Goal: Task Accomplishment & Management: Manage account settings

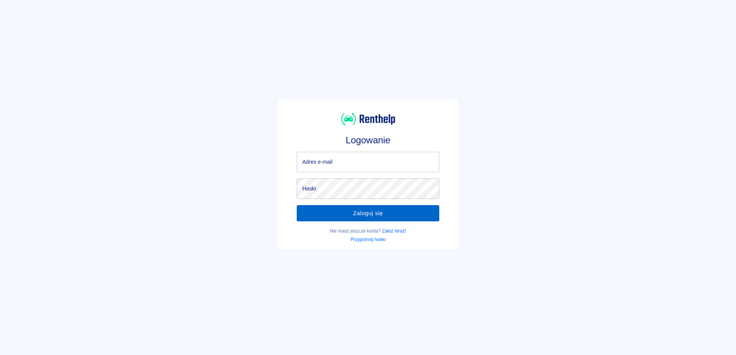
type input "[EMAIL_ADDRESS][DOMAIN_NAME]"
click at [351, 219] on button "Zaloguj się" at bounding box center [368, 213] width 142 height 16
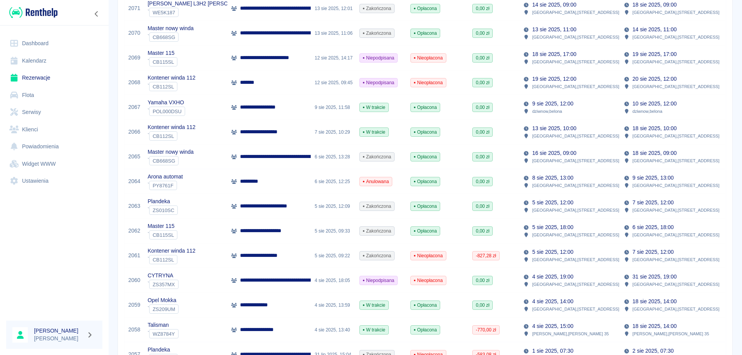
scroll to position [193, 0]
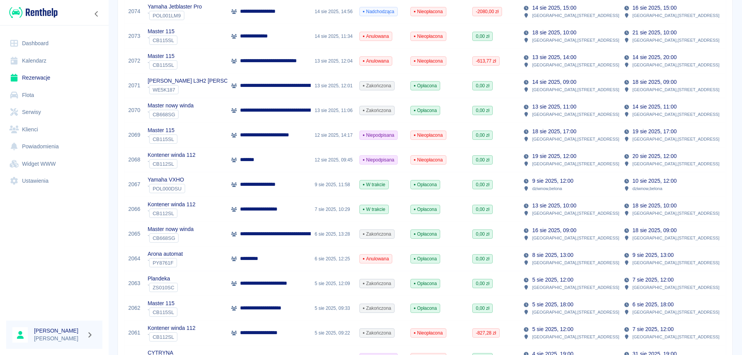
click at [280, 91] on div "**********" at bounding box center [268, 85] width 83 height 25
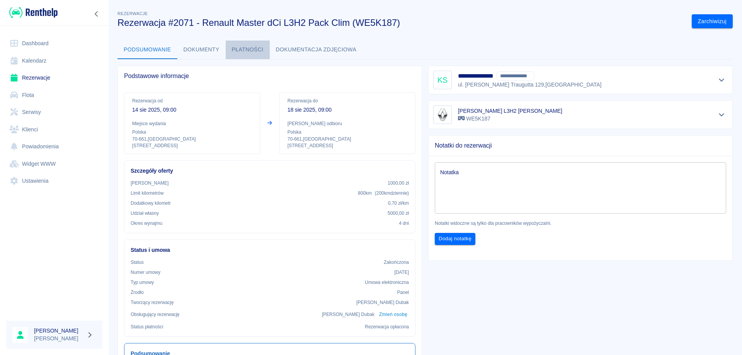
click at [246, 46] on button "Płatności" at bounding box center [248, 50] width 44 height 19
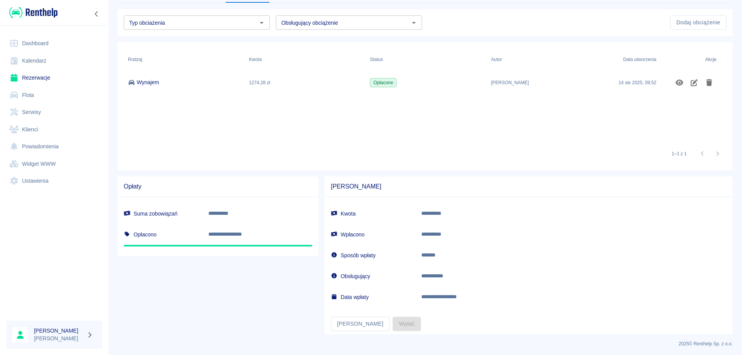
scroll to position [58, 0]
click at [348, 324] on button "[PERSON_NAME]" at bounding box center [360, 322] width 59 height 14
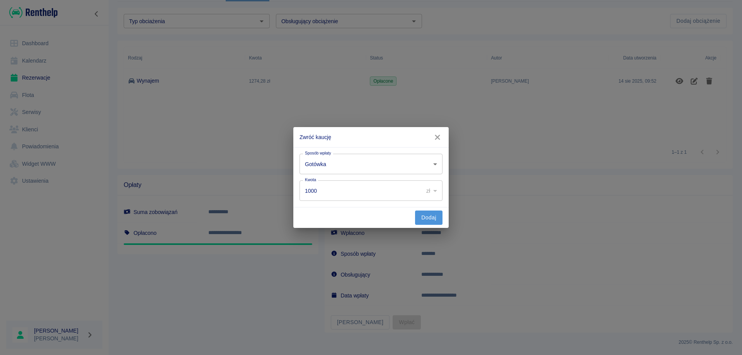
click at [427, 216] on button "Dodaj" at bounding box center [428, 218] width 27 height 14
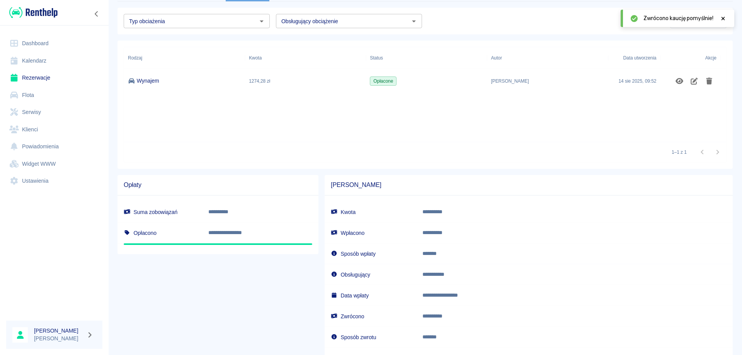
click at [40, 76] on link "Rezerwacje" at bounding box center [54, 77] width 96 height 17
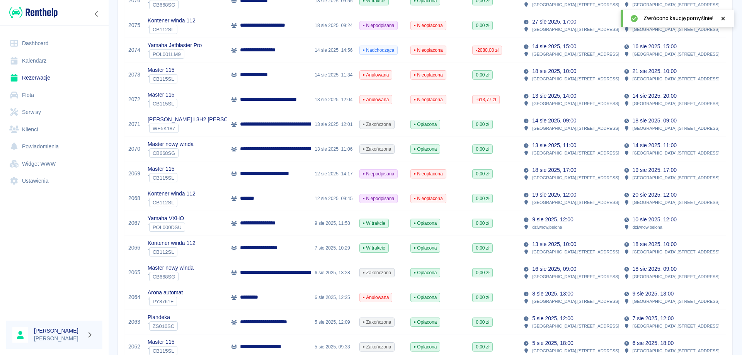
scroll to position [193, 0]
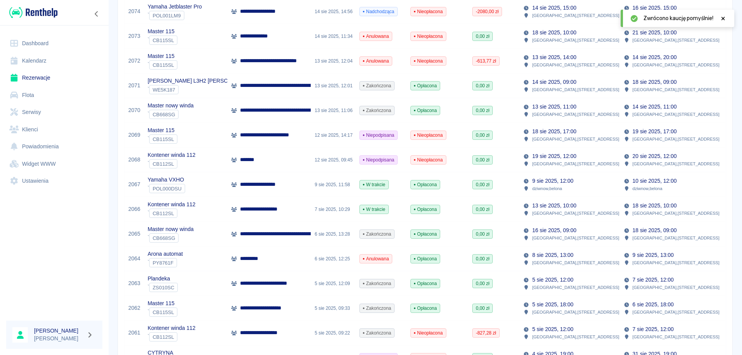
click at [294, 231] on p "**********" at bounding box center [317, 234] width 155 height 8
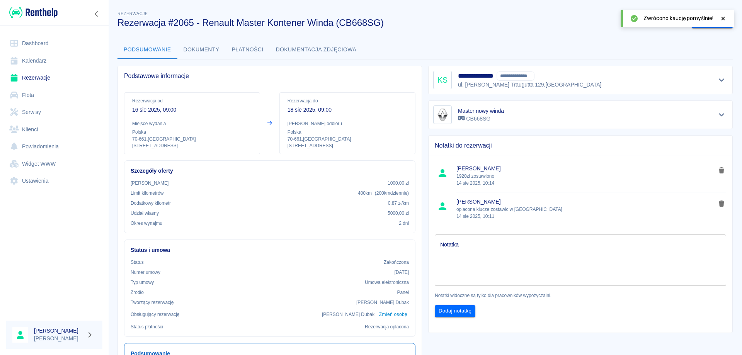
click at [248, 45] on button "Płatności" at bounding box center [248, 50] width 44 height 19
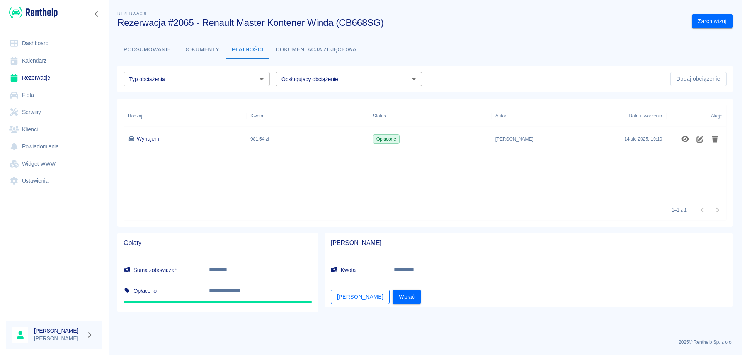
click at [352, 297] on button "[PERSON_NAME]" at bounding box center [360, 297] width 59 height 14
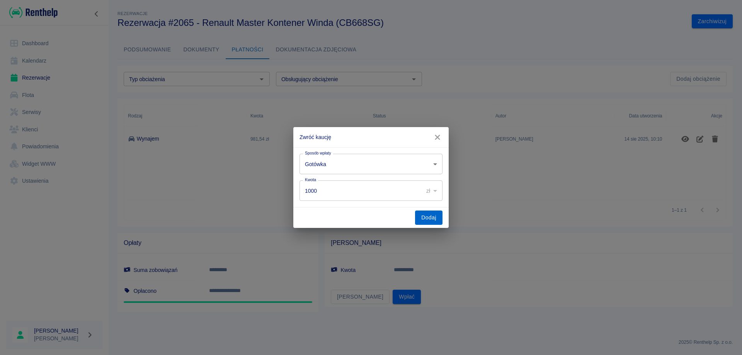
click at [436, 217] on button "Dodaj" at bounding box center [428, 218] width 27 height 14
click at [436, 134] on icon "button" at bounding box center [437, 137] width 10 height 8
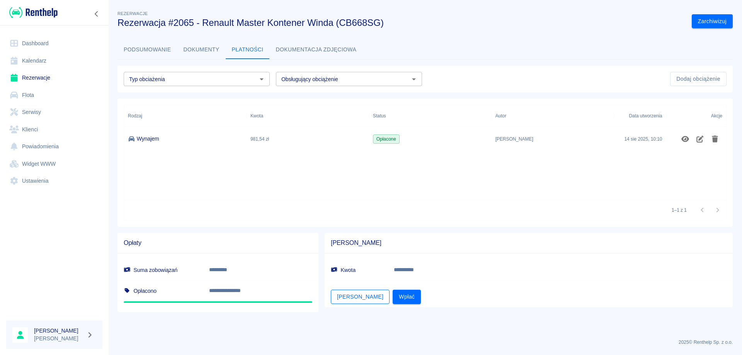
click at [343, 300] on button "[PERSON_NAME]" at bounding box center [360, 297] width 59 height 14
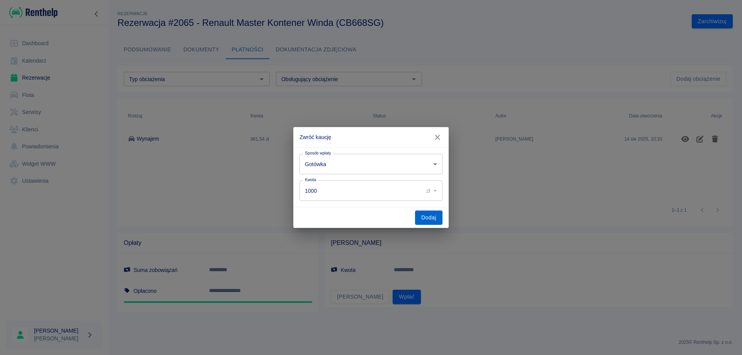
click at [425, 218] on button "Dodaj" at bounding box center [428, 218] width 27 height 14
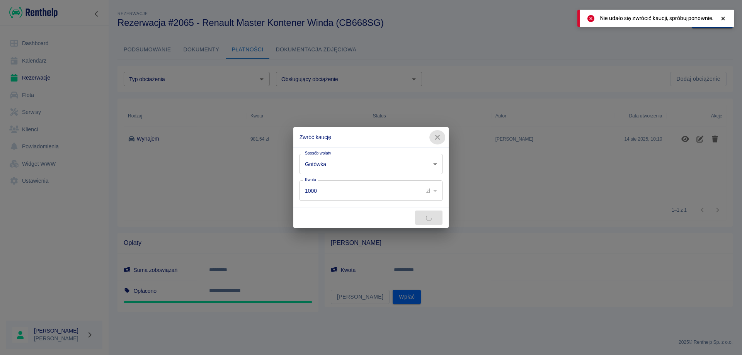
click at [440, 137] on icon "button" at bounding box center [437, 137] width 10 height 8
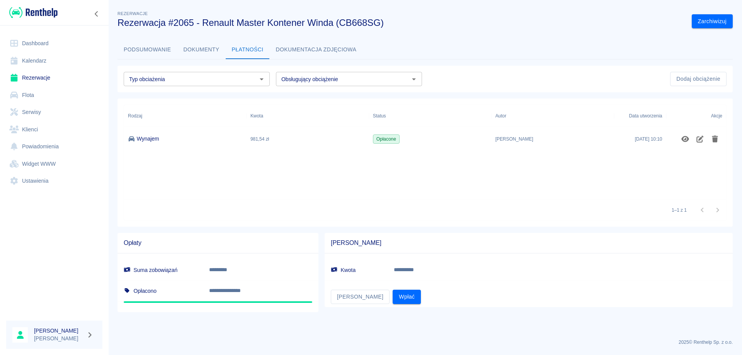
click at [31, 41] on link "Dashboard" at bounding box center [54, 43] width 96 height 17
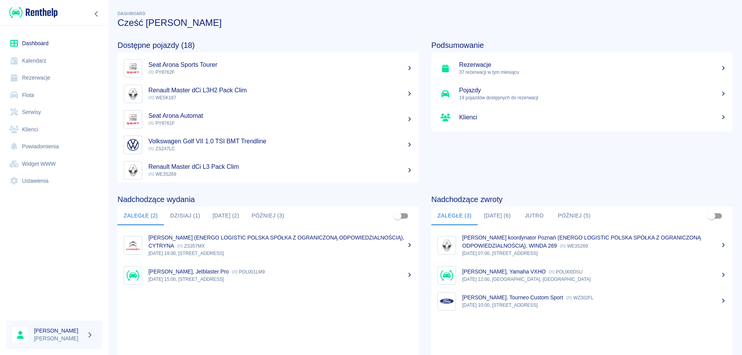
click at [36, 73] on link "Rezerwacje" at bounding box center [54, 77] width 96 height 17
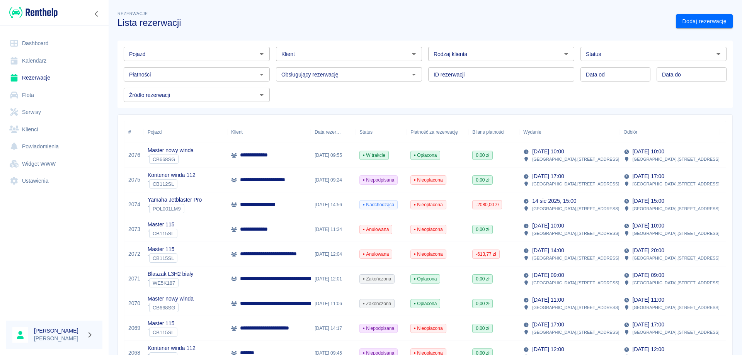
click at [263, 282] on p "**********" at bounding box center [317, 279] width 155 height 8
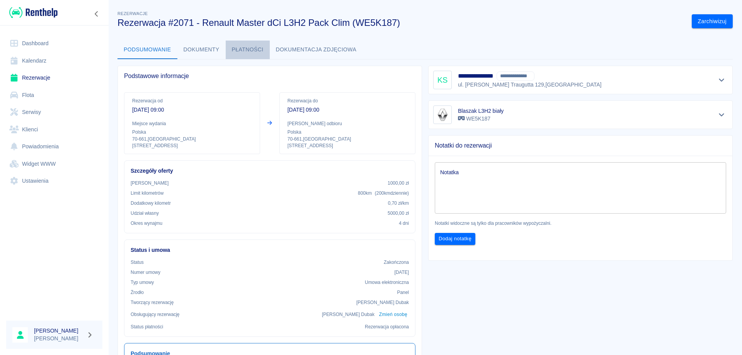
click at [243, 46] on button "Płatności" at bounding box center [248, 50] width 44 height 19
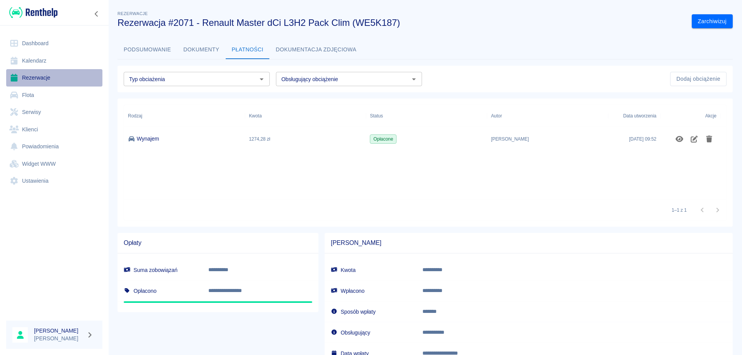
click at [22, 76] on link "Rezerwacje" at bounding box center [54, 77] width 96 height 17
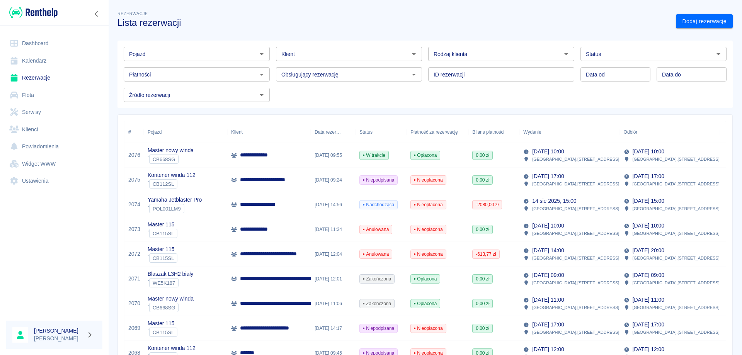
click at [30, 45] on link "Dashboard" at bounding box center [54, 43] width 96 height 17
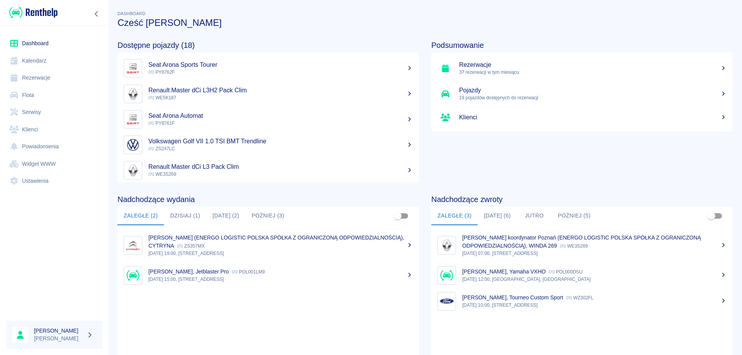
click at [44, 44] on link "Dashboard" at bounding box center [54, 43] width 96 height 17
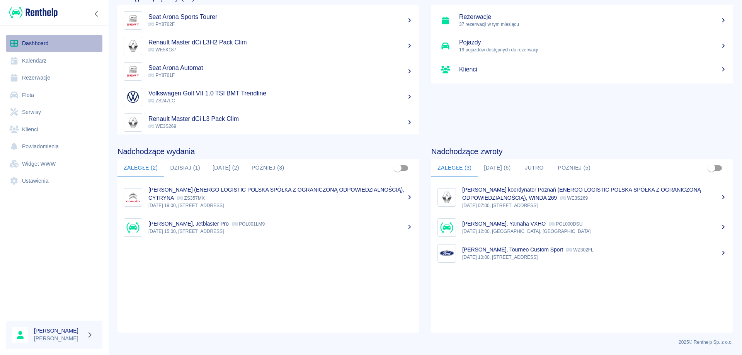
click at [38, 44] on link "Dashboard" at bounding box center [54, 43] width 96 height 17
click at [496, 165] on button "[DATE] (6)" at bounding box center [497, 168] width 39 height 19
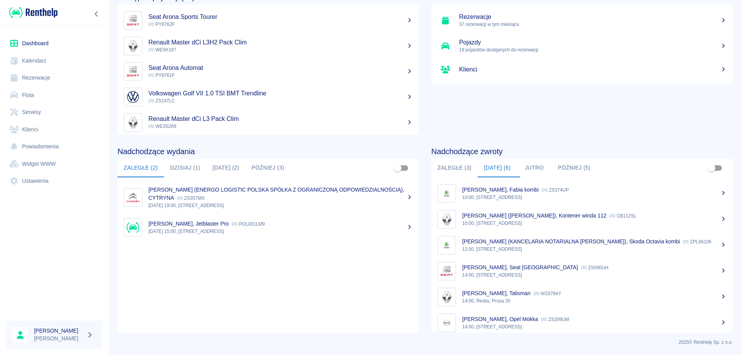
click at [491, 190] on p "[PERSON_NAME], Fabia kombi" at bounding box center [500, 190] width 76 height 6
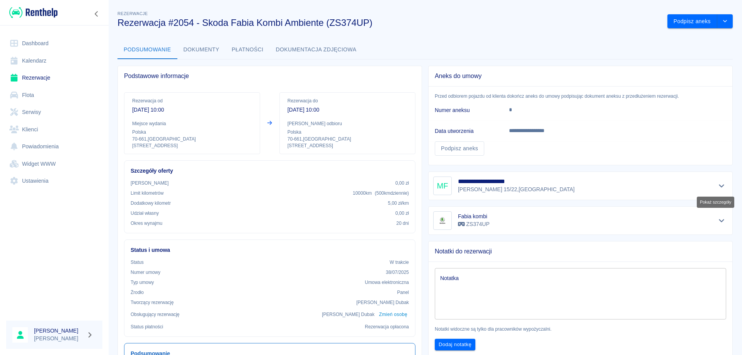
click at [717, 184] on icon "Pokaż szczegóły" at bounding box center [721, 185] width 9 height 7
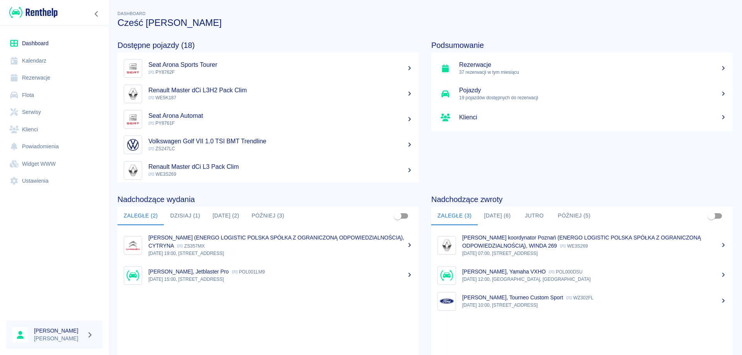
click at [495, 216] on button "[DATE] (6)" at bounding box center [497, 216] width 39 height 19
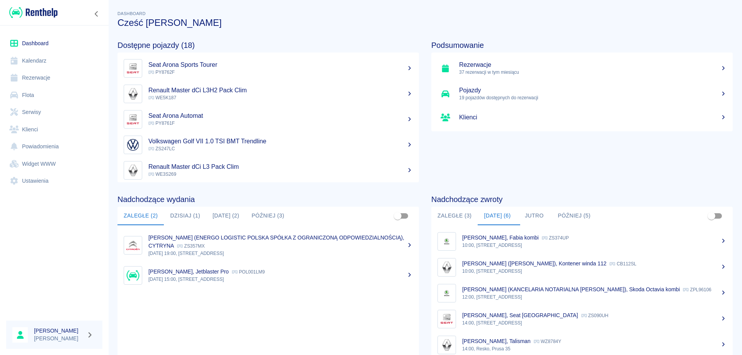
scroll to position [14, 0]
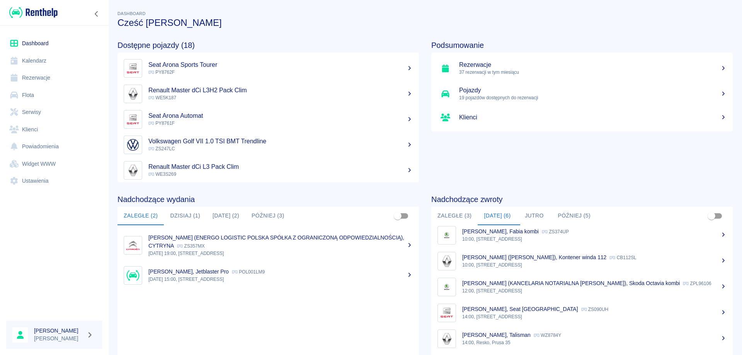
click at [492, 315] on p "14:00, [STREET_ADDRESS]" at bounding box center [594, 316] width 264 height 7
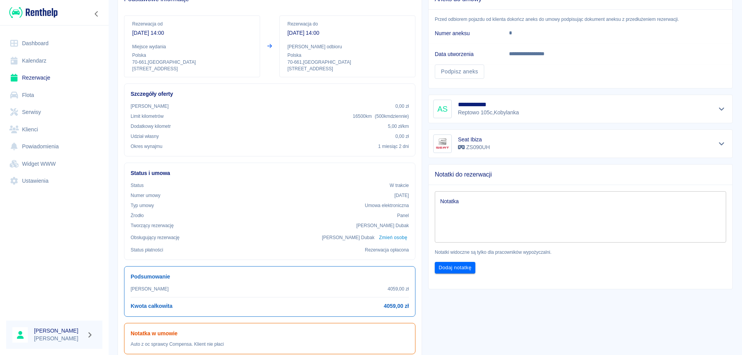
scroll to position [77, 0]
click at [718, 106] on icon "Pokaż szczegóły" at bounding box center [721, 108] width 9 height 7
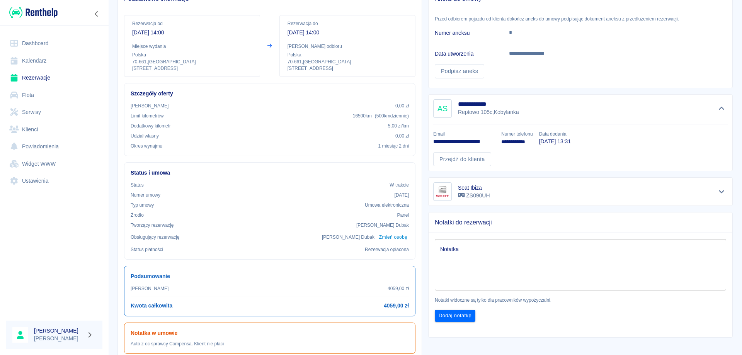
click at [30, 79] on link "Rezerwacje" at bounding box center [54, 77] width 96 height 17
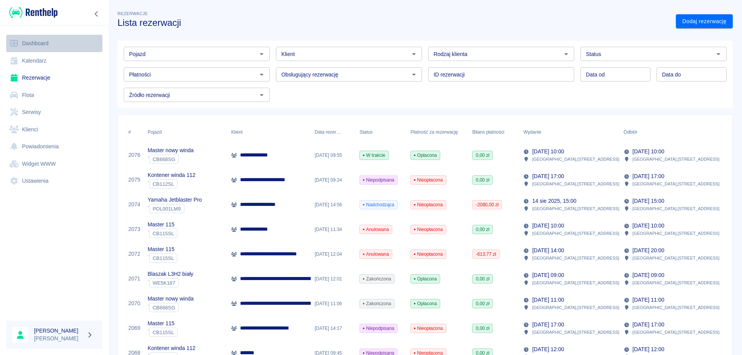
click at [29, 38] on link "Dashboard" at bounding box center [54, 43] width 96 height 17
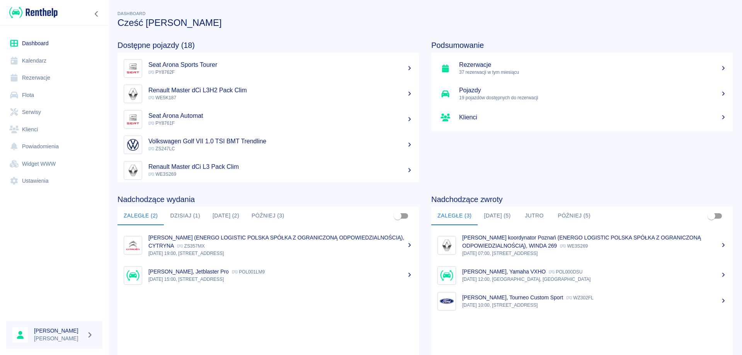
click at [496, 217] on button "[DATE] (5)" at bounding box center [497, 216] width 39 height 19
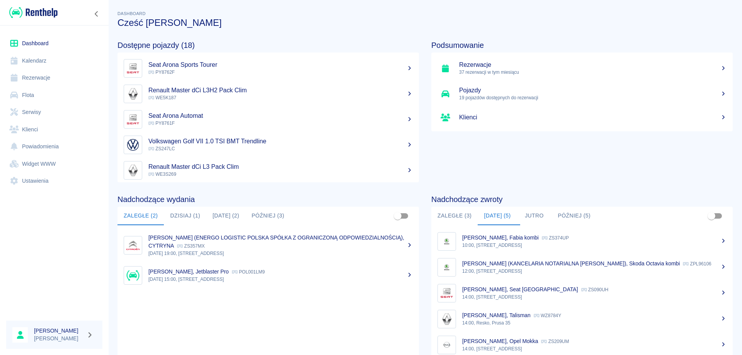
scroll to position [48, 0]
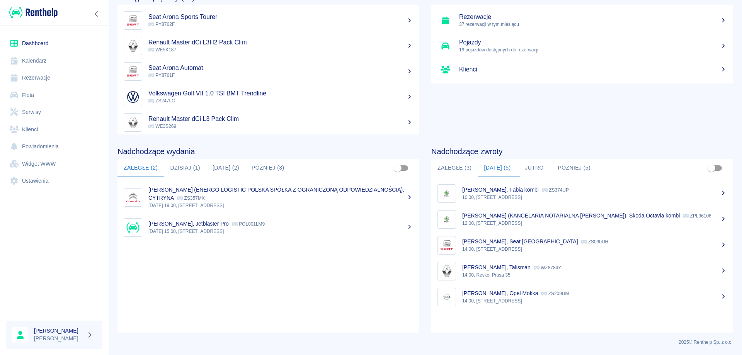
click at [510, 221] on p "12:00, [STREET_ADDRESS]" at bounding box center [594, 223] width 264 height 7
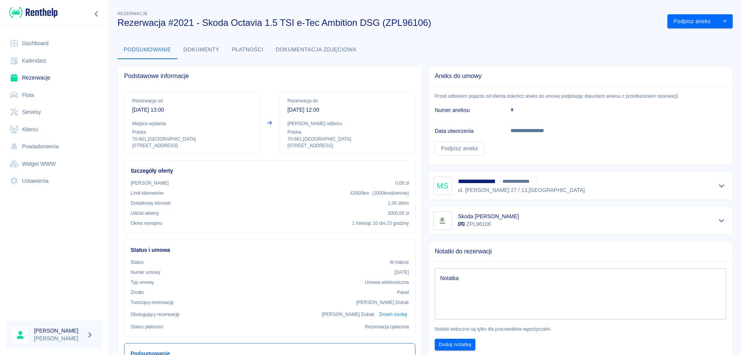
scroll to position [39, 0]
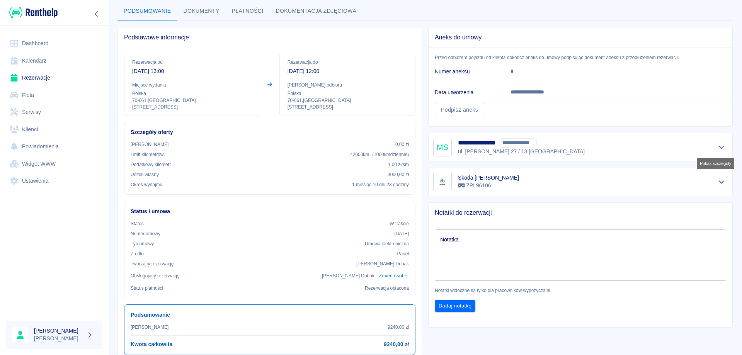
click at [717, 144] on icon "Pokaż szczegóły" at bounding box center [721, 147] width 9 height 7
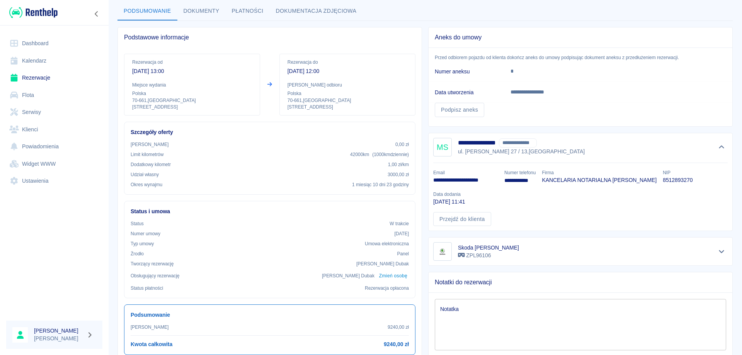
scroll to position [77, 0]
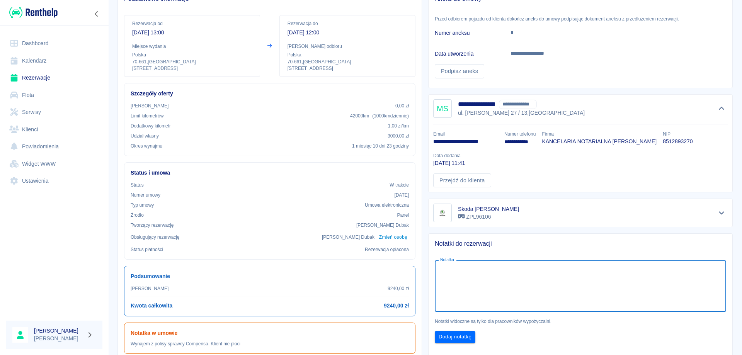
click at [470, 271] on textarea "Notatka" at bounding box center [580, 286] width 280 height 39
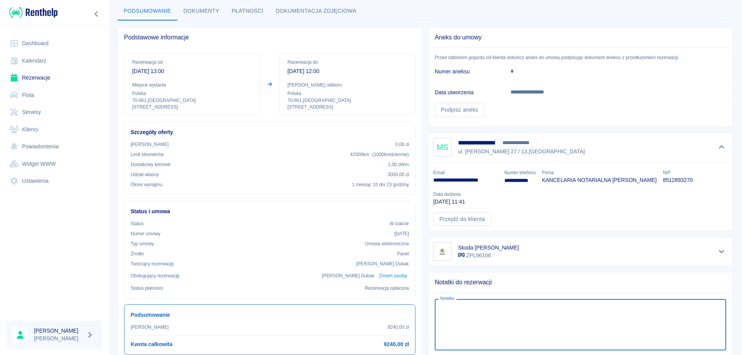
scroll to position [0, 0]
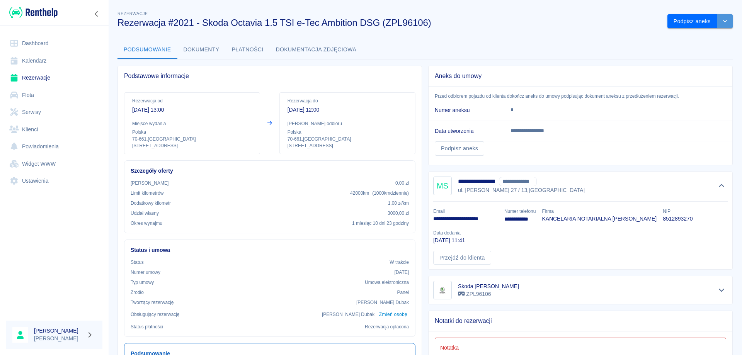
click at [721, 17] on button "drop-down" at bounding box center [724, 21] width 15 height 14
click at [689, 36] on li "Przedłuż rezerwację" at bounding box center [694, 37] width 61 height 13
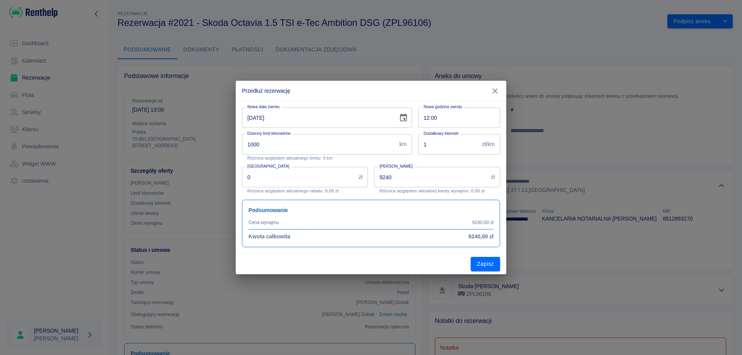
click at [405, 119] on icon "Choose date, selected date is 18 sie 2025" at bounding box center [403, 118] width 7 height 8
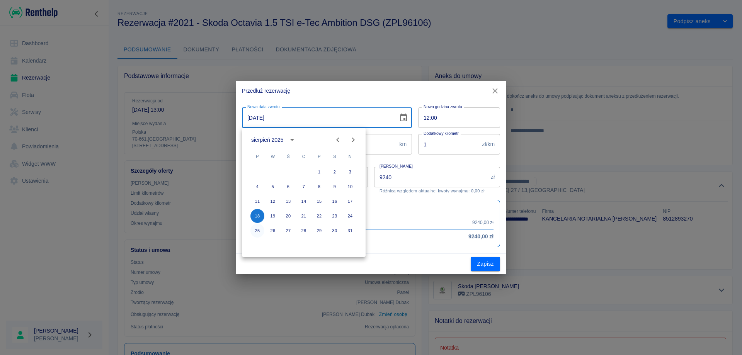
click at [257, 230] on button "25" at bounding box center [257, 231] width 14 height 14
type input "[DATE]"
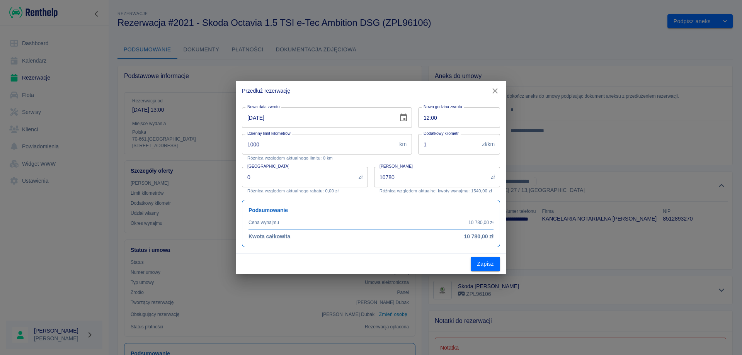
type input "10780"
click at [483, 261] on button "Zapisz" at bounding box center [485, 264] width 29 height 14
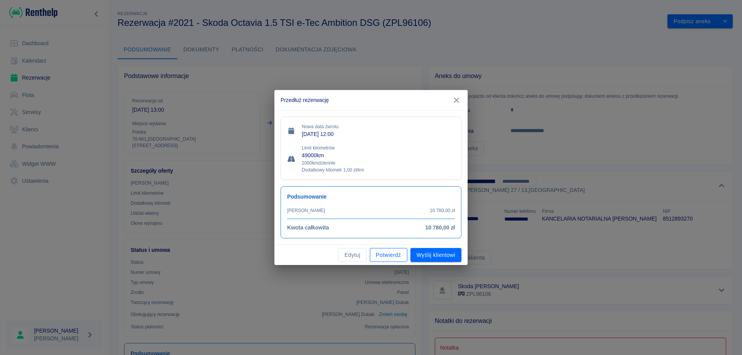
click at [395, 253] on button "Potwierdź" at bounding box center [388, 255] width 37 height 14
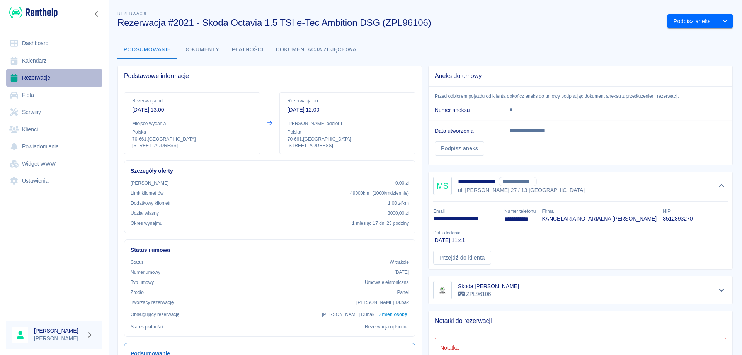
click at [44, 77] on link "Rezerwacje" at bounding box center [54, 77] width 96 height 17
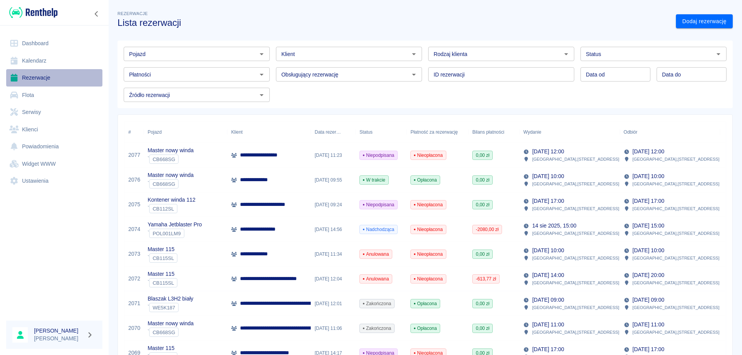
click at [24, 80] on link "Rezerwacje" at bounding box center [54, 77] width 96 height 17
click at [49, 41] on link "Dashboard" at bounding box center [54, 43] width 96 height 17
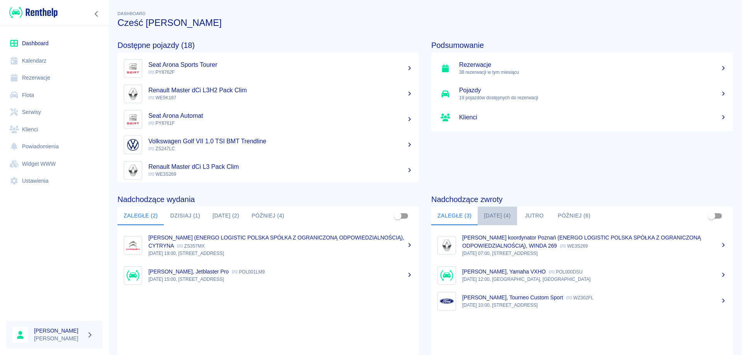
click at [504, 219] on button "[DATE] (4)" at bounding box center [497, 216] width 39 height 19
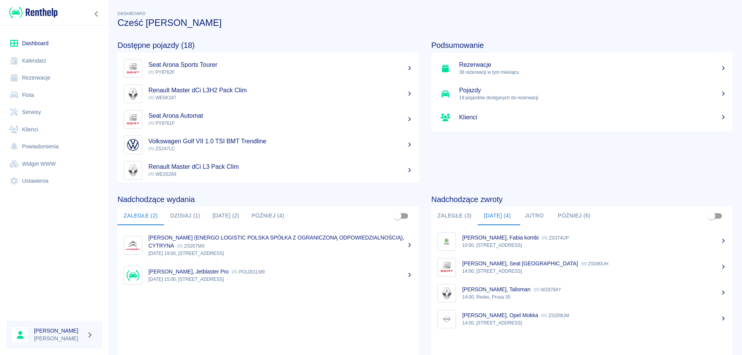
click at [502, 297] on p "14:00, Resko, Prusa 35" at bounding box center [594, 297] width 264 height 7
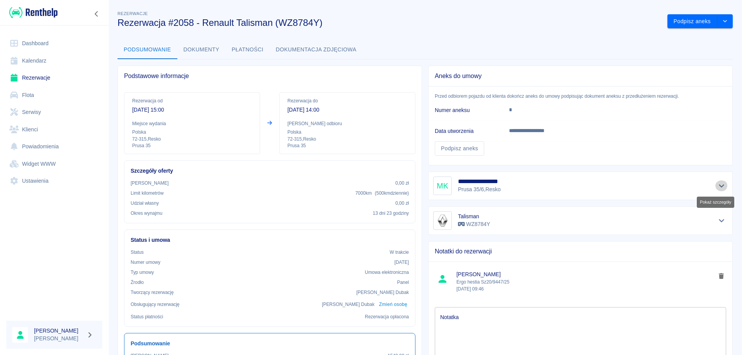
click at [717, 188] on icon "Pokaż szczegóły" at bounding box center [721, 185] width 9 height 7
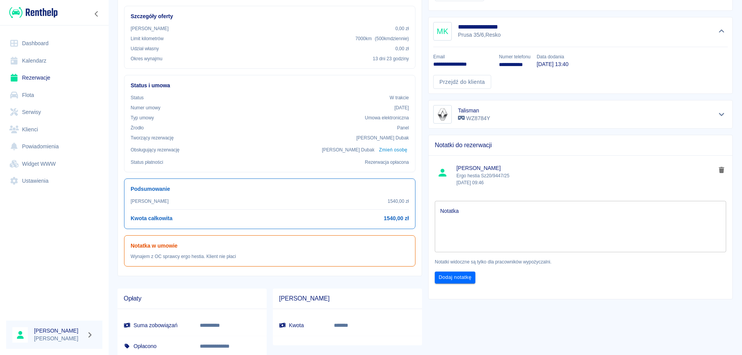
scroll to position [190, 0]
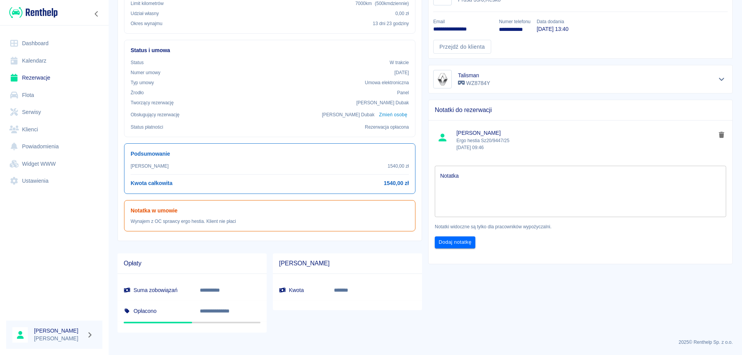
click at [494, 139] on p "Ergo hestia Sz20/9447/25 [DATE] 09:46" at bounding box center [585, 144] width 259 height 14
click at [518, 146] on p "[DATE] 09:46" at bounding box center [585, 147] width 259 height 7
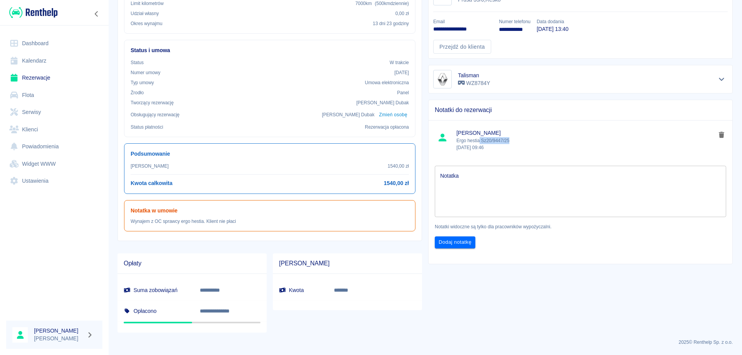
drag, startPoint x: 476, startPoint y: 139, endPoint x: 507, endPoint y: 141, distance: 30.6
click at [507, 141] on p "Ergo hestia Sz20/9447/25 [DATE] 09:46" at bounding box center [585, 144] width 259 height 14
copy p "Sz20/9447/25"
